Goal: Task Accomplishment & Management: Manage account settings

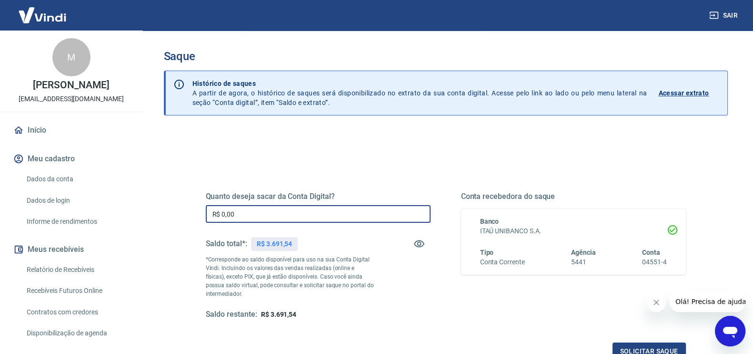
drag, startPoint x: 242, startPoint y: 210, endPoint x: 142, endPoint y: 213, distance: 99.7
click at [142, 213] on div "Sair M MARCELA NANTES [EMAIL_ADDRESS][DOMAIN_NAME] Início Meu cadastro Dados da…" at bounding box center [376, 177] width 753 height 354
type input "R$ 2.700,00"
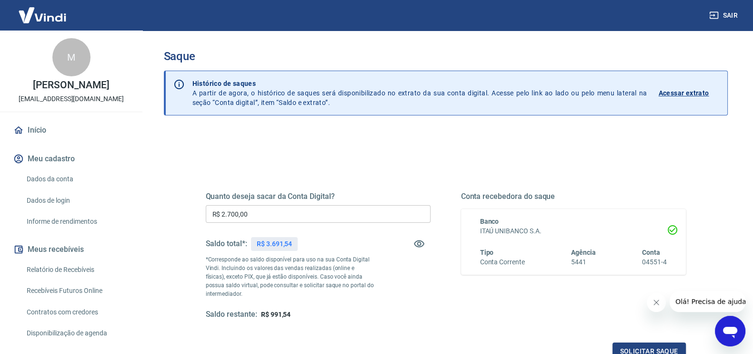
click at [667, 340] on div "Quanto deseja sacar da Conta Digital? R$ 2.700,00 ​ Saldo total*: R$ 3.691,54 *…" at bounding box center [446, 264] width 480 height 191
click at [669, 344] on button "Solicitar saque" at bounding box center [649, 351] width 73 height 18
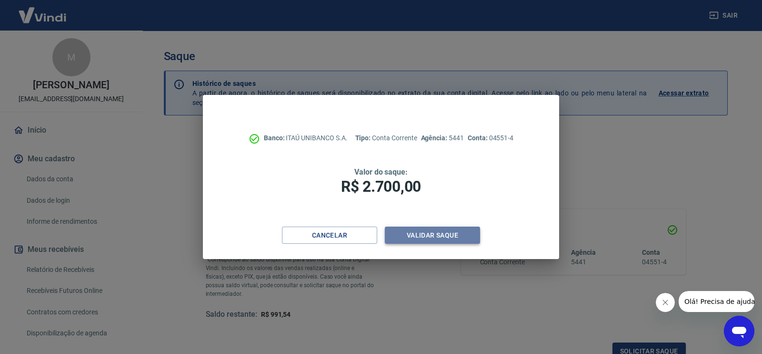
click at [436, 230] on button "Validar saque" at bounding box center [432, 235] width 95 height 18
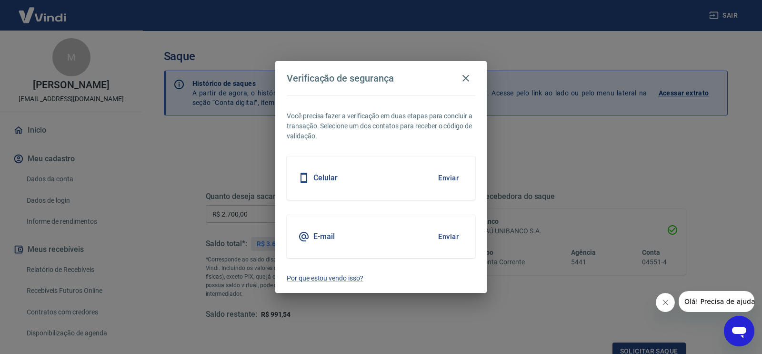
scroll to position [6, 0]
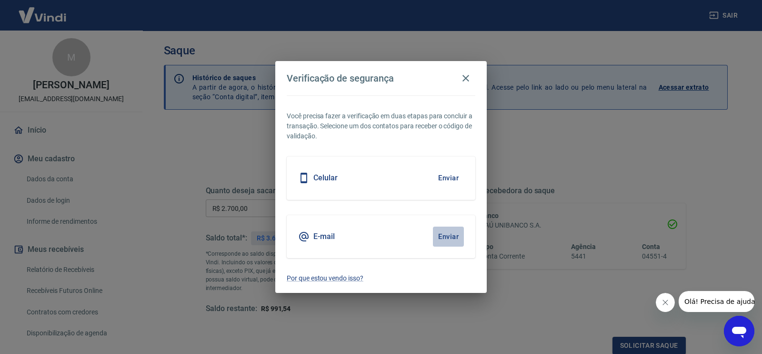
click at [442, 231] on button "Enviar" at bounding box center [448, 236] width 31 height 20
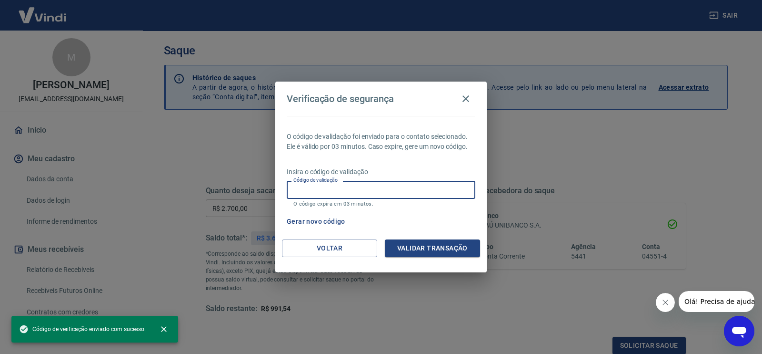
click at [331, 187] on input "Código de validação" at bounding box center [381, 190] width 189 height 18
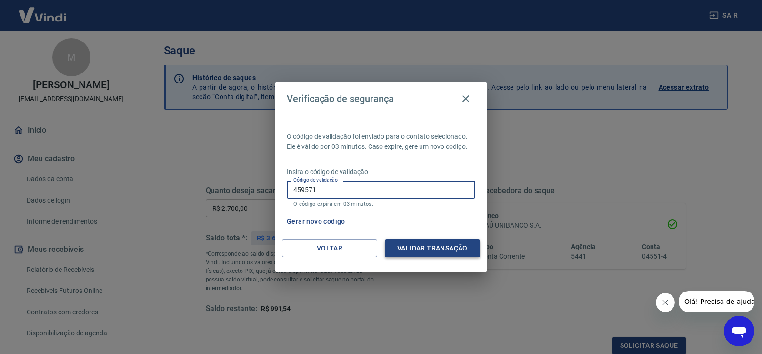
type input "459571"
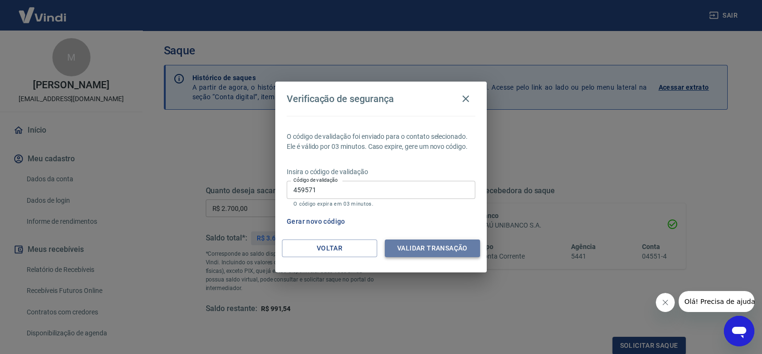
click at [418, 251] on button "Validar transação" at bounding box center [432, 248] width 95 height 18
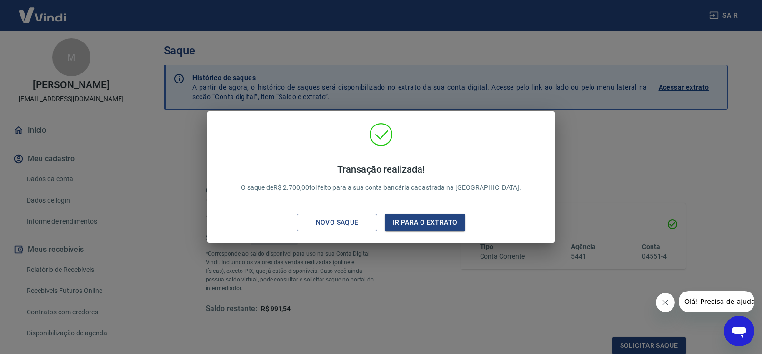
click at [462, 287] on div "Transação realizada! O saque de R$ 2.700,00 foi feito para a sua conta bancária…" at bounding box center [381, 177] width 762 height 354
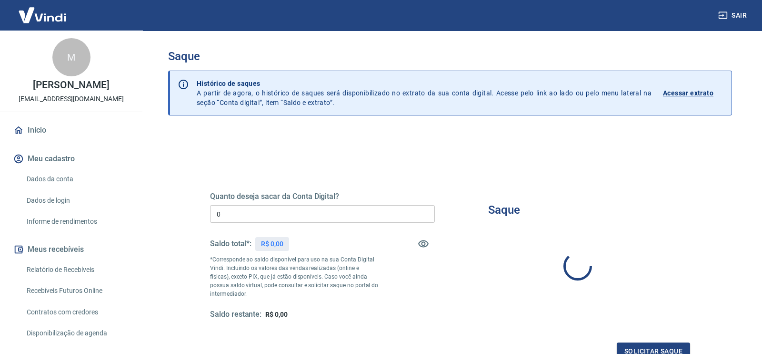
type input "R$ 0,00"
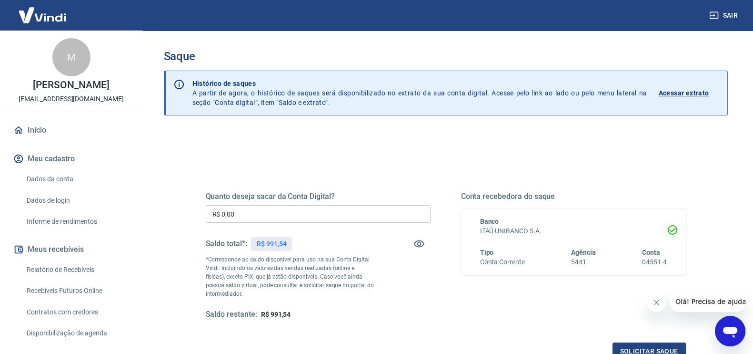
click at [279, 313] on span "R$ 991,54" at bounding box center [276, 314] width 30 height 8
copy span "991,54"
